Goal: Transaction & Acquisition: Purchase product/service

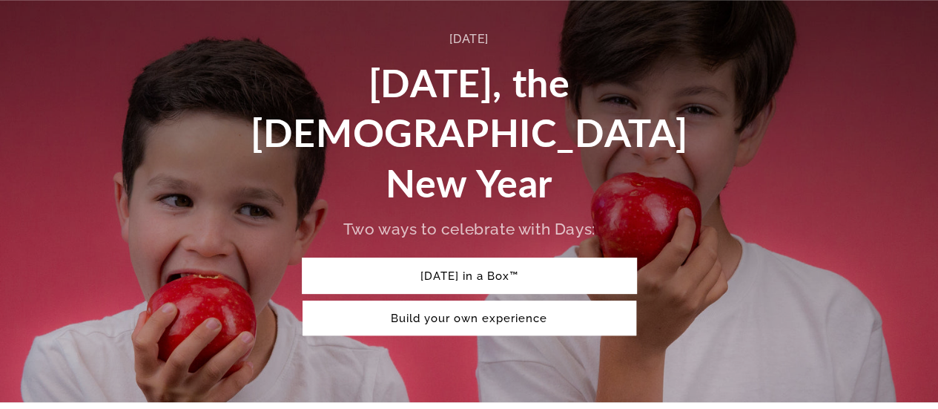
click at [495, 258] on link "[DATE] in a Box™" at bounding box center [470, 275] width 334 height 35
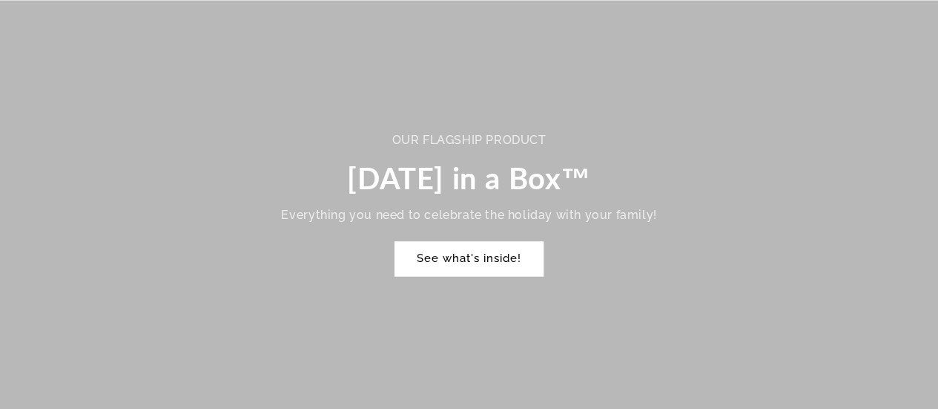
scroll to position [986, 0]
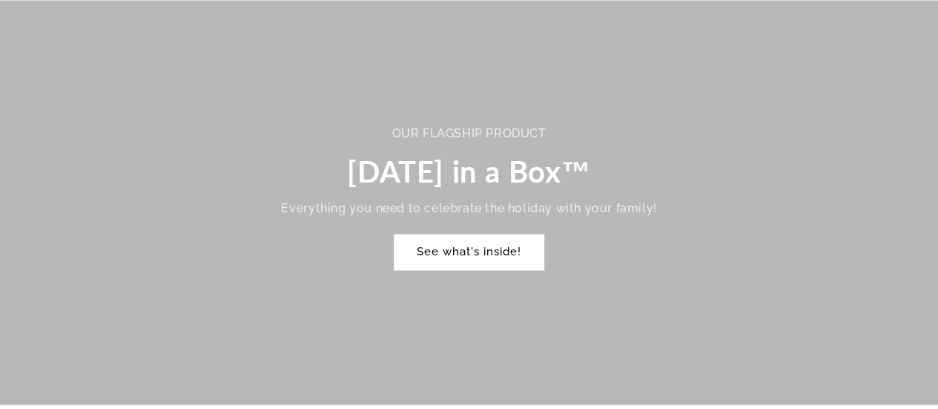
click at [493, 234] on link "See what's inside!" at bounding box center [469, 251] width 149 height 35
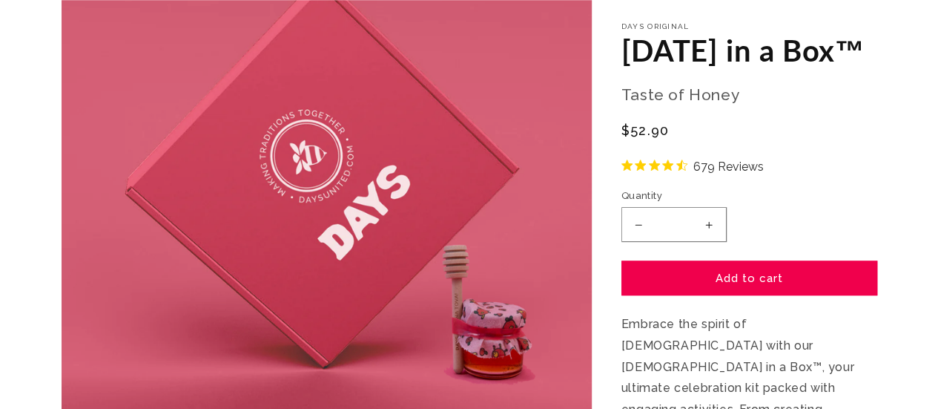
scroll to position [205, 0]
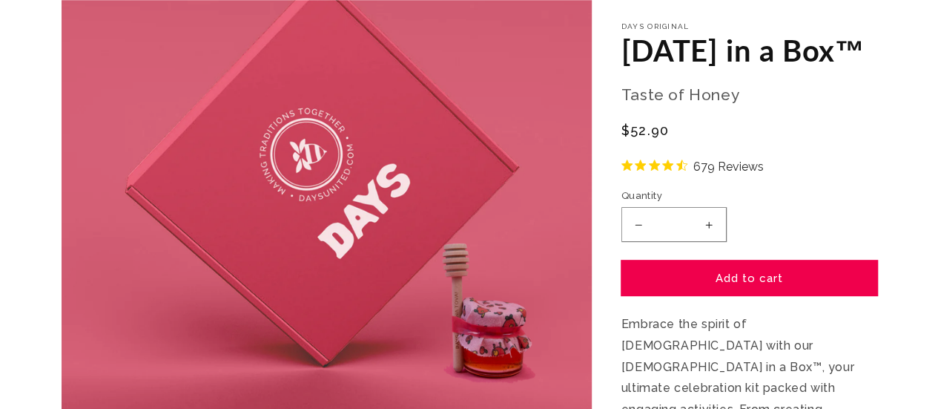
click at [799, 295] on button "Add to cart" at bounding box center [749, 277] width 256 height 35
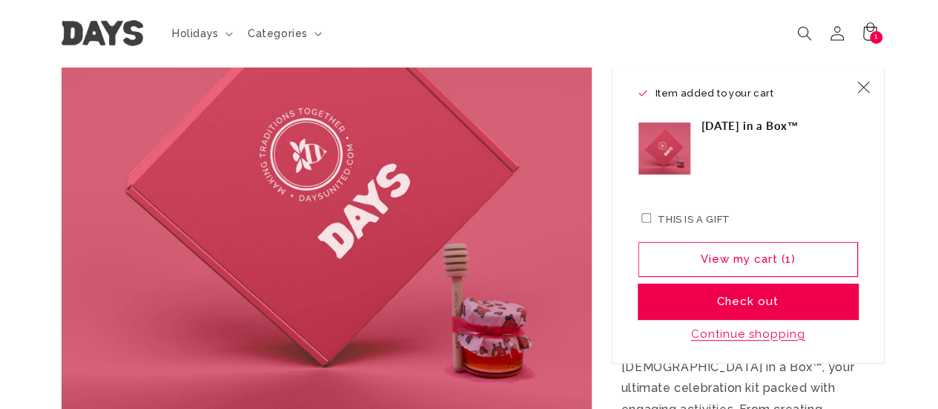
click at [823, 309] on button "Check out" at bounding box center [748, 301] width 220 height 35
